Goal: Information Seeking & Learning: Learn about a topic

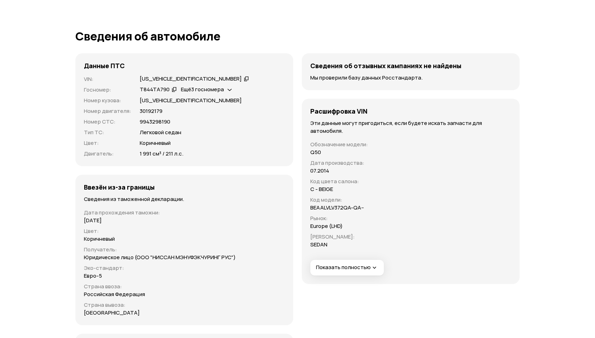
scroll to position [2169, 0]
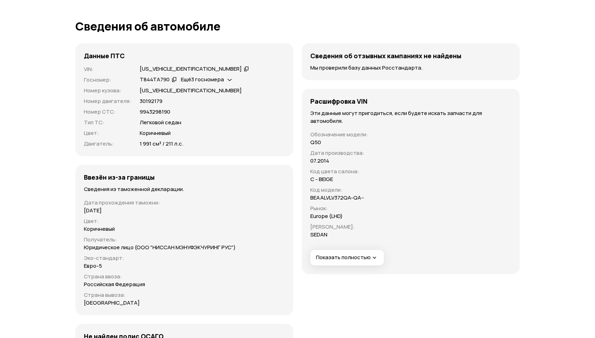
click at [368, 258] on span "Показать полностью" at bounding box center [347, 257] width 62 height 7
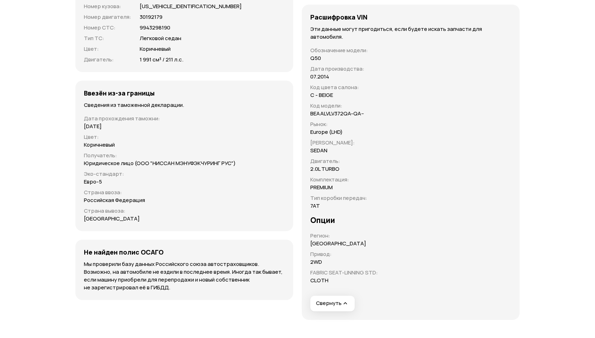
scroll to position [2275, 0]
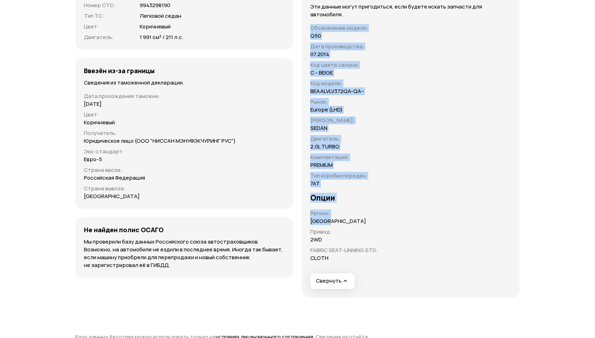
drag, startPoint x: 311, startPoint y: 219, endPoint x: 340, endPoint y: 219, distance: 28.4
click at [340, 219] on div "Расшифровка VIN Эти данные могут пригодиться, если будете искать запчасти для а…" at bounding box center [411, 140] width 218 height 316
drag, startPoint x: 346, startPoint y: 220, endPoint x: 338, endPoint y: 221, distance: 8.6
click at [346, 220] on div "[GEOGRAPHIC_DATA]" at bounding box center [344, 222] width 68 height 8
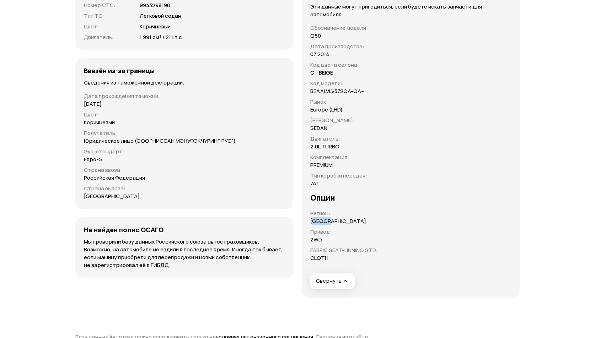
drag, startPoint x: 332, startPoint y: 221, endPoint x: 315, endPoint y: 222, distance: 17.8
click at [315, 222] on div "[GEOGRAPHIC_DATA]" at bounding box center [344, 222] width 68 height 8
click at [350, 228] on p "Привод :" at bounding box center [344, 232] width 68 height 8
drag, startPoint x: 82, startPoint y: 100, endPoint x: 85, endPoint y: 101, distance: 3.7
click at [85, 101] on div "Ввезён из-за границы Сведения из таможенной декларации. Дата прохождения таможн…" at bounding box center [184, 133] width 218 height 151
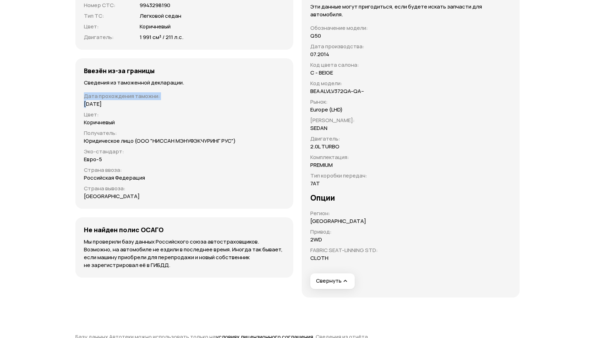
click at [85, 103] on p "[DATE]" at bounding box center [93, 104] width 18 height 8
drag, startPoint x: 97, startPoint y: 103, endPoint x: 108, endPoint y: 102, distance: 11.4
click at [97, 103] on p "[DATE]" at bounding box center [93, 104] width 18 height 8
drag, startPoint x: 115, startPoint y: 102, endPoint x: 135, endPoint y: 102, distance: 20.3
click at [135, 102] on div "[DATE]" at bounding box center [184, 104] width 201 height 8
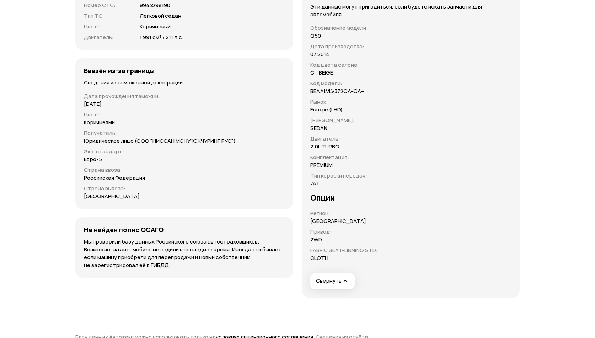
click at [162, 112] on p "Цвет :" at bounding box center [184, 115] width 201 height 8
drag, startPoint x: 154, startPoint y: 142, endPoint x: 237, endPoint y: 142, distance: 83.2
click at [237, 142] on div "Юридическое лицо (ООО "НИССАН МЭНУФЭКЧУРИНГ РУС")" at bounding box center [184, 141] width 201 height 8
drag, startPoint x: 86, startPoint y: 196, endPoint x: 122, endPoint y: 196, distance: 36.3
click at [122, 196] on p "[GEOGRAPHIC_DATA]" at bounding box center [112, 197] width 56 height 8
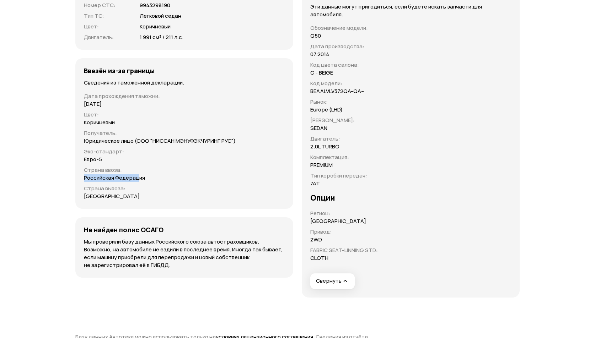
drag, startPoint x: 84, startPoint y: 178, endPoint x: 137, endPoint y: 177, distance: 53.3
click at [137, 177] on p "Российская Федерация" at bounding box center [114, 178] width 61 height 8
click at [163, 180] on div "Российская Федерация" at bounding box center [184, 178] width 201 height 8
